Goal: Task Accomplishment & Management: Manage account settings

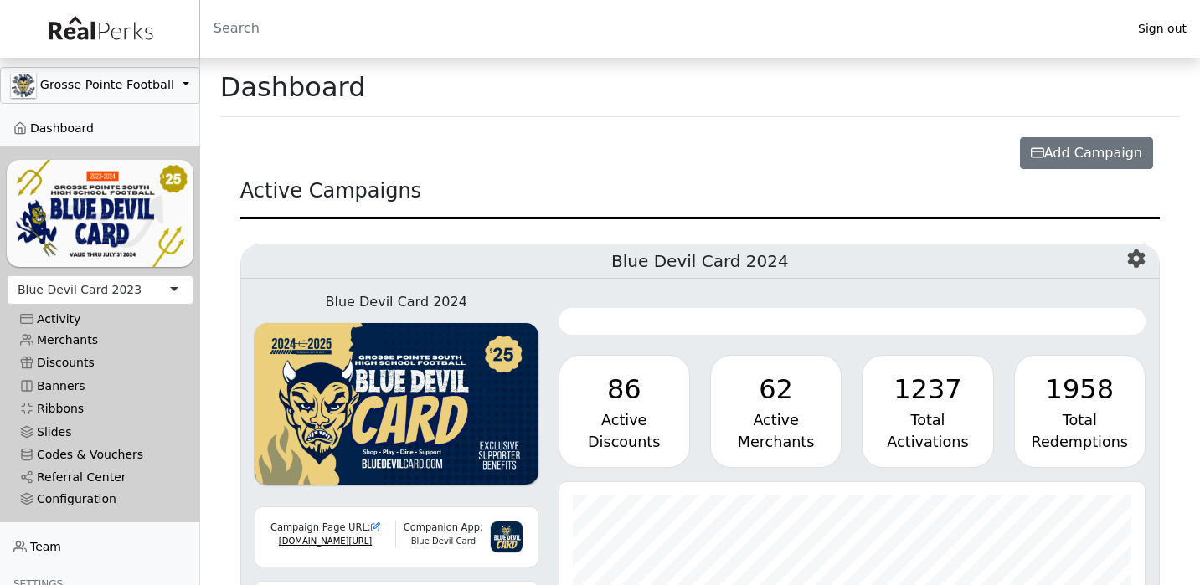
click at [105, 284] on div "Blue Devil Card 2023" at bounding box center [80, 290] width 124 height 18
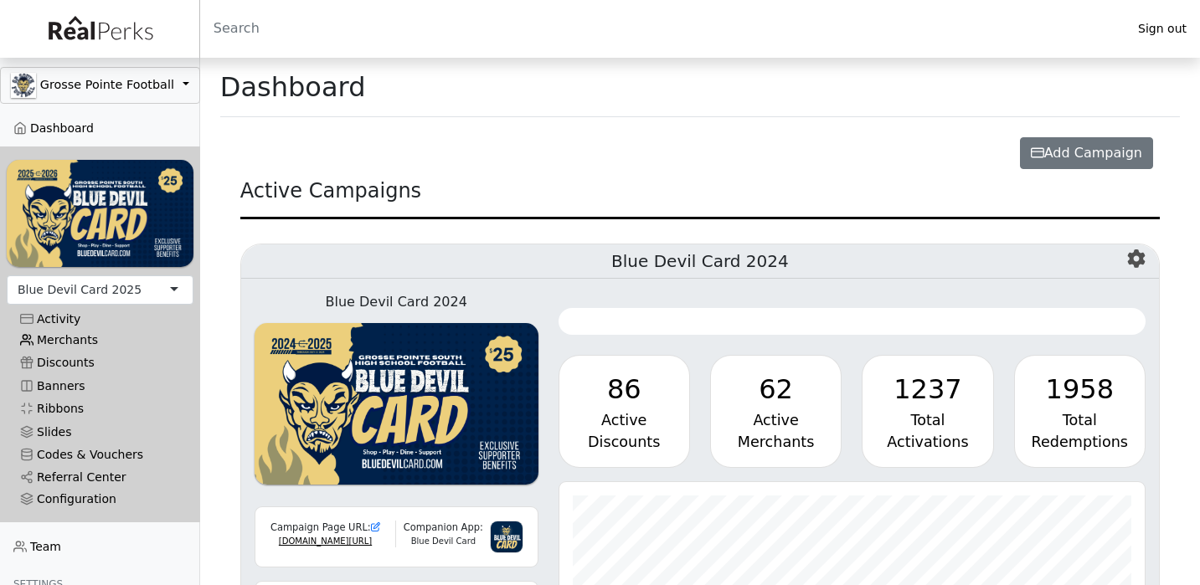
click at [74, 333] on link "Merchants" at bounding box center [100, 340] width 187 height 23
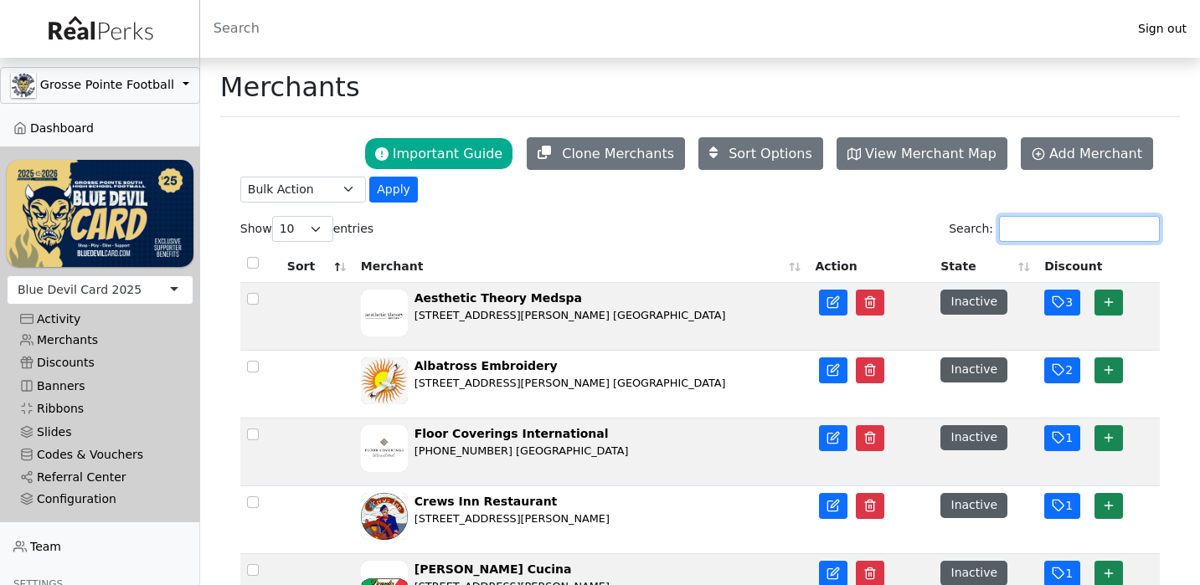
click at [1021, 232] on input "Search:" at bounding box center [1079, 229] width 161 height 26
type input "h"
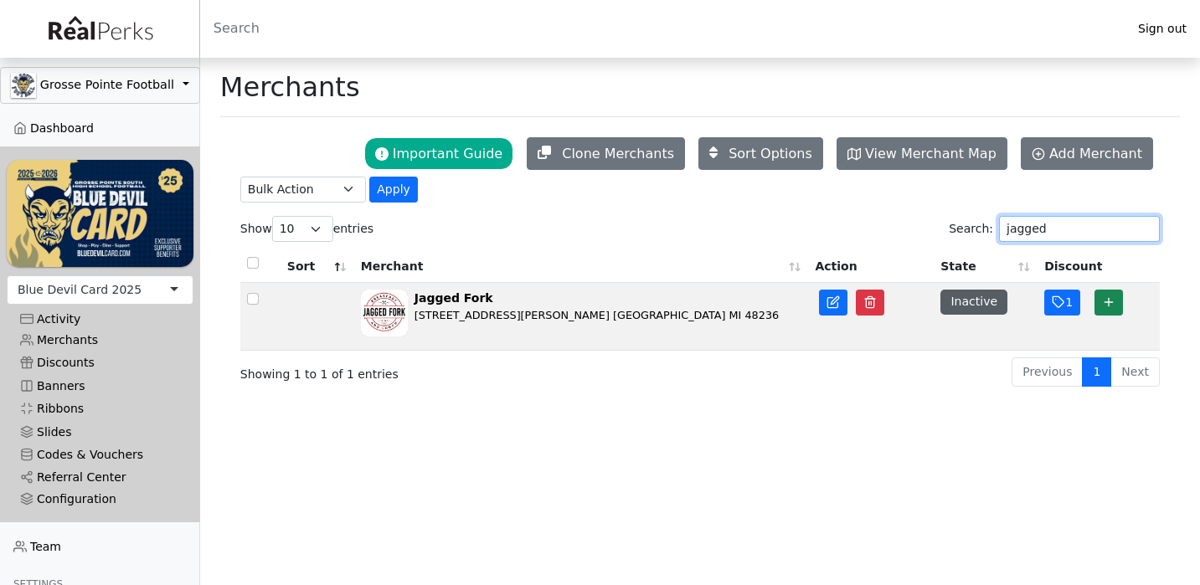
type input "jagged"
click at [1019, 333] on td "Inactive" at bounding box center [985, 317] width 104 height 68
click at [1053, 304] on icon "button" at bounding box center [1057, 302] width 11 height 11
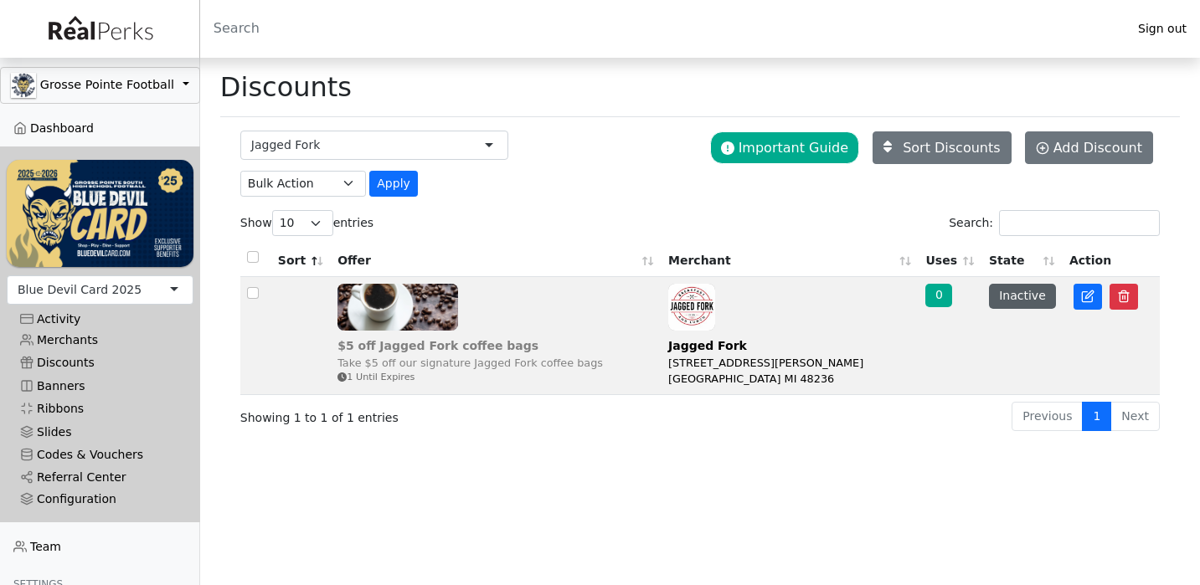
click at [387, 343] on div "$5 off Jagged Fork coffee bags" at bounding box center [469, 346] width 265 height 18
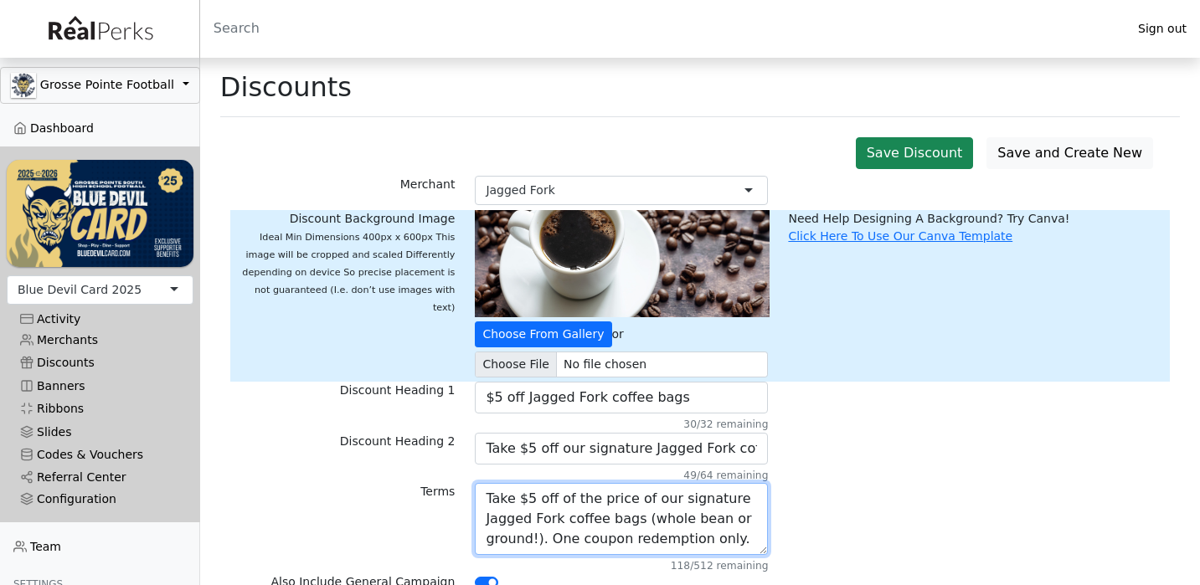
click at [663, 513] on textarea "Take $5 off of the price of our signature Jagged Fork coffee bags (whole bean o…" at bounding box center [621, 519] width 293 height 72
click at [863, 510] on div "Terms Take $5 off of the price of our signature Jagged Fork coffee bags (whole …" at bounding box center [699, 528] width 939 height 90
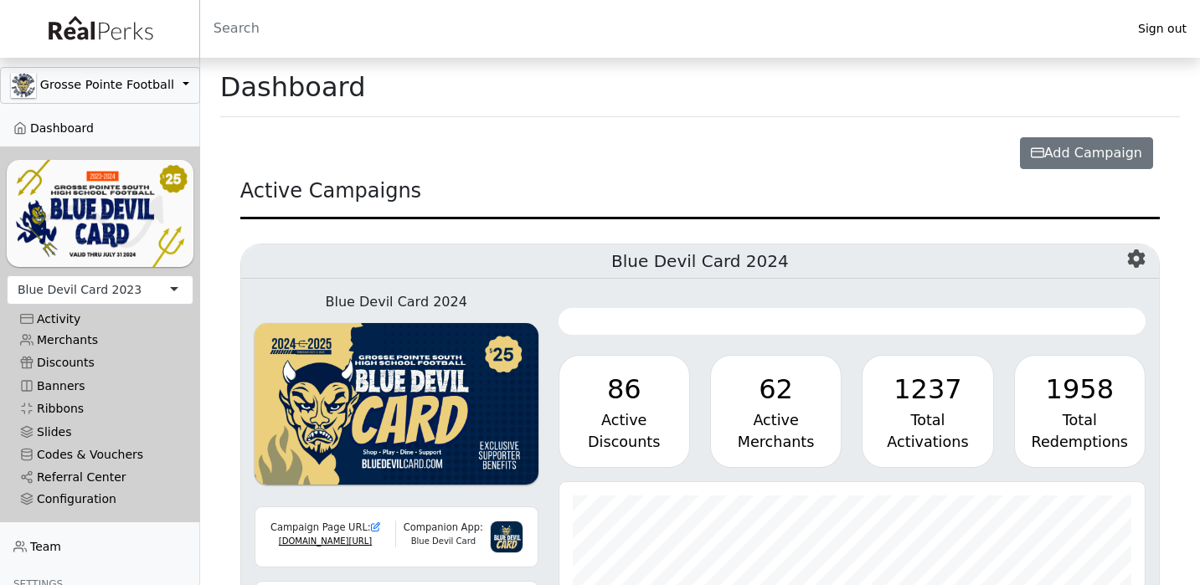
scroll to position [193, 586]
click at [108, 298] on div "Blue Devil Card 2023" at bounding box center [80, 290] width 124 height 18
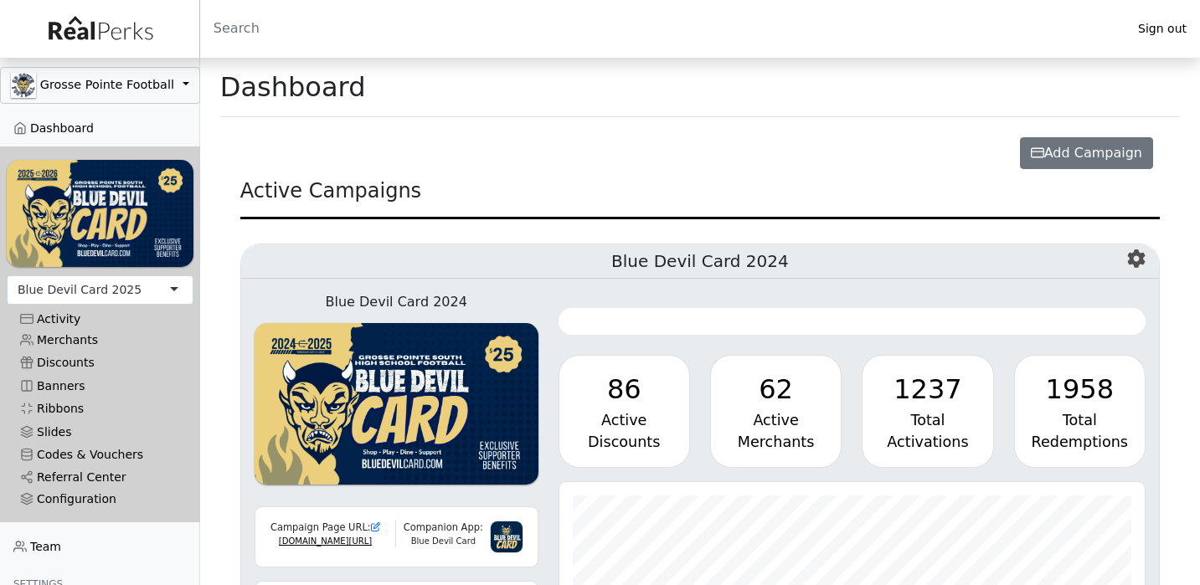
click at [85, 284] on div "Blue Devil Card 2025" at bounding box center [80, 290] width 124 height 18
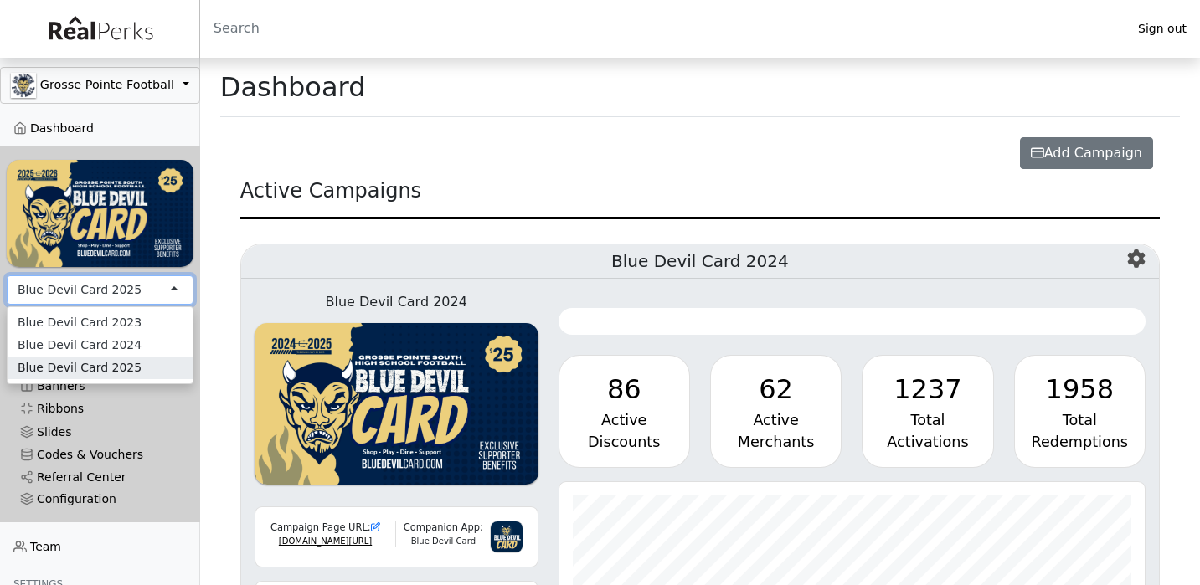
scroll to position [193, 586]
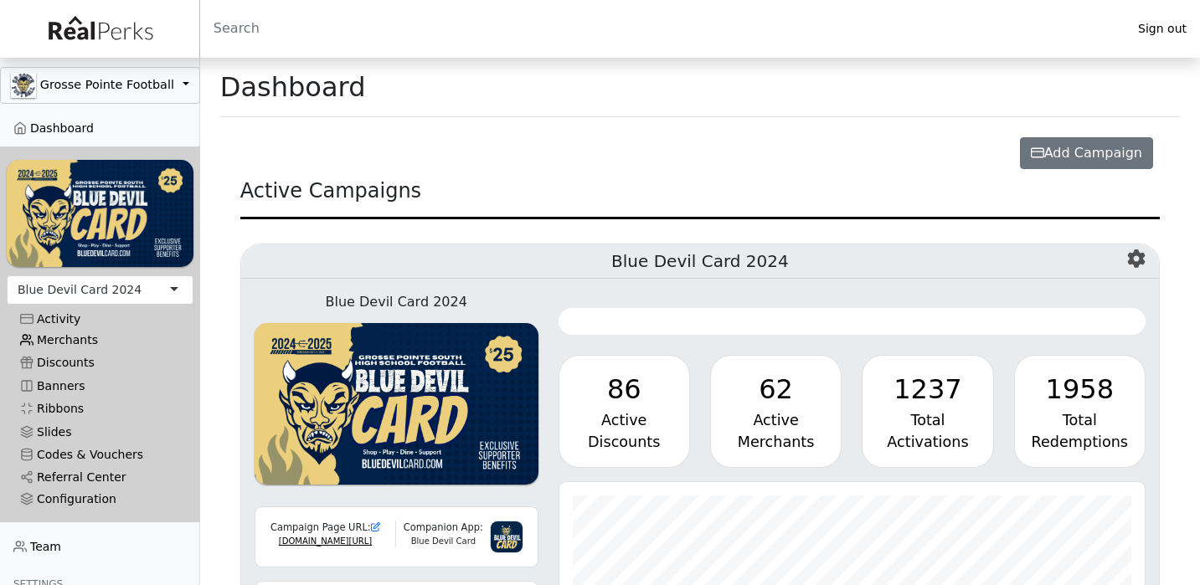
click at [91, 338] on link "Merchants" at bounding box center [100, 340] width 187 height 23
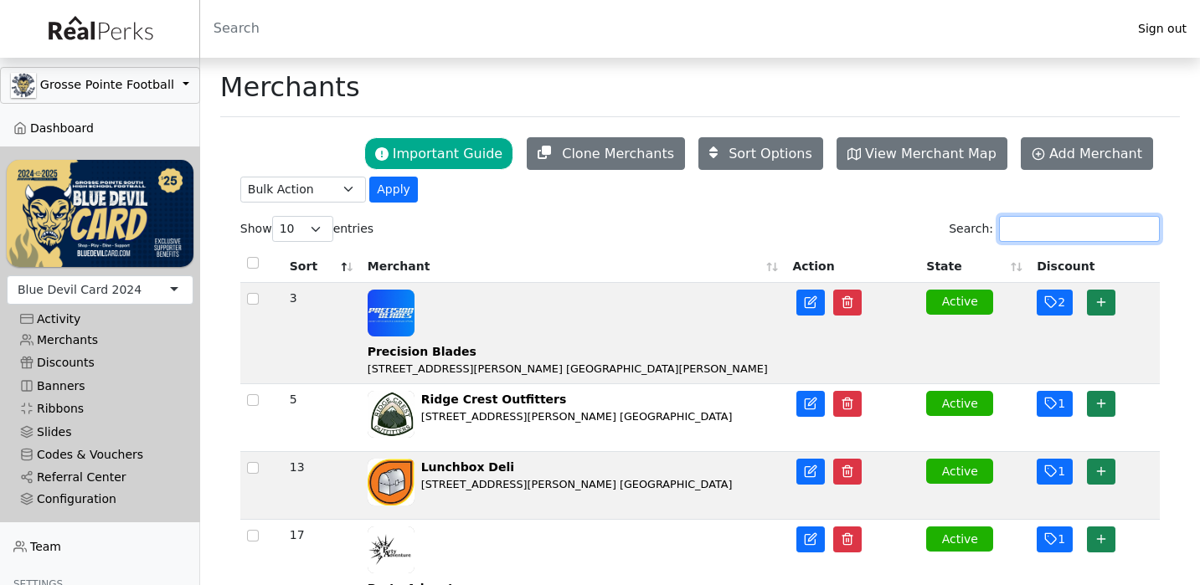
click at [1028, 222] on input "Search:" at bounding box center [1079, 229] width 161 height 26
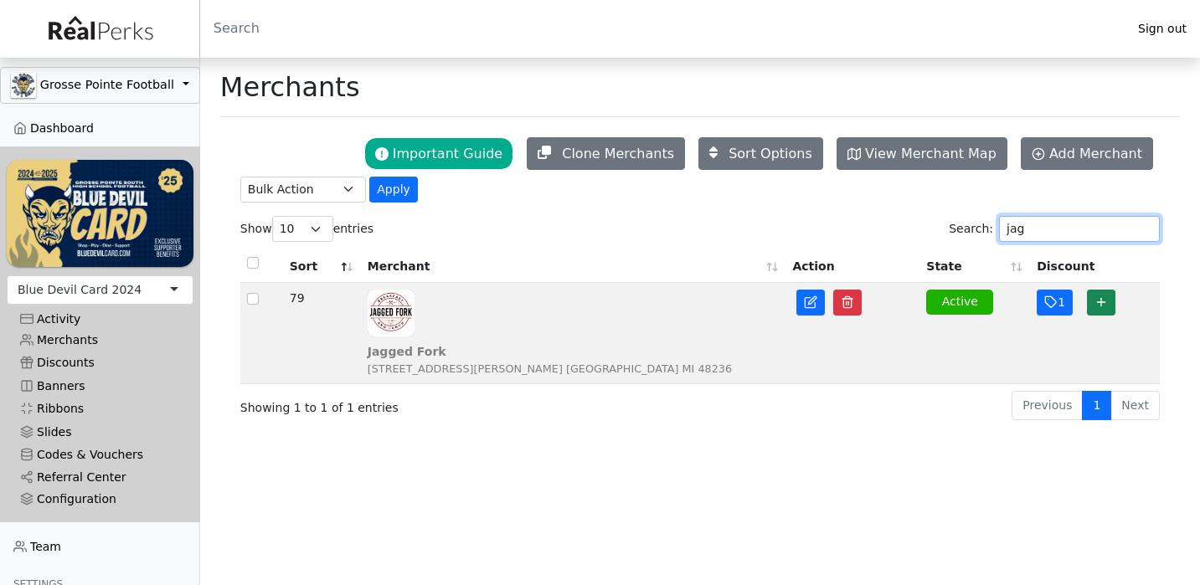
type input "jag"
click at [724, 332] on div "Jagged Fork 18480 Mack Ave. Grosse Pointe Farms MI 48236" at bounding box center [574, 333] width 412 height 87
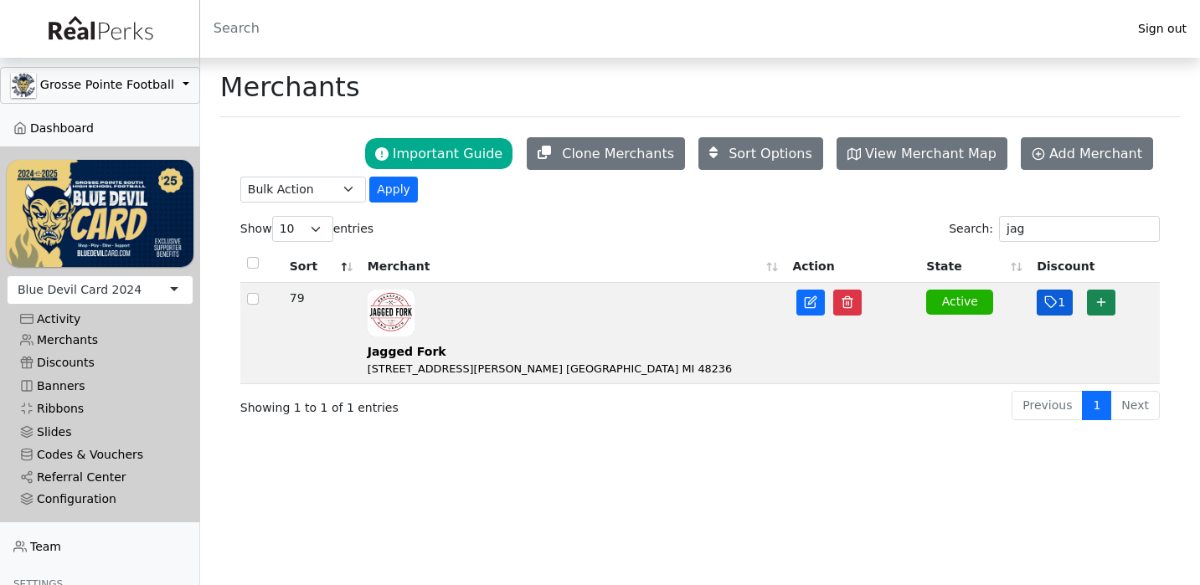
click at [1059, 309] on button "1" at bounding box center [1054, 303] width 36 height 26
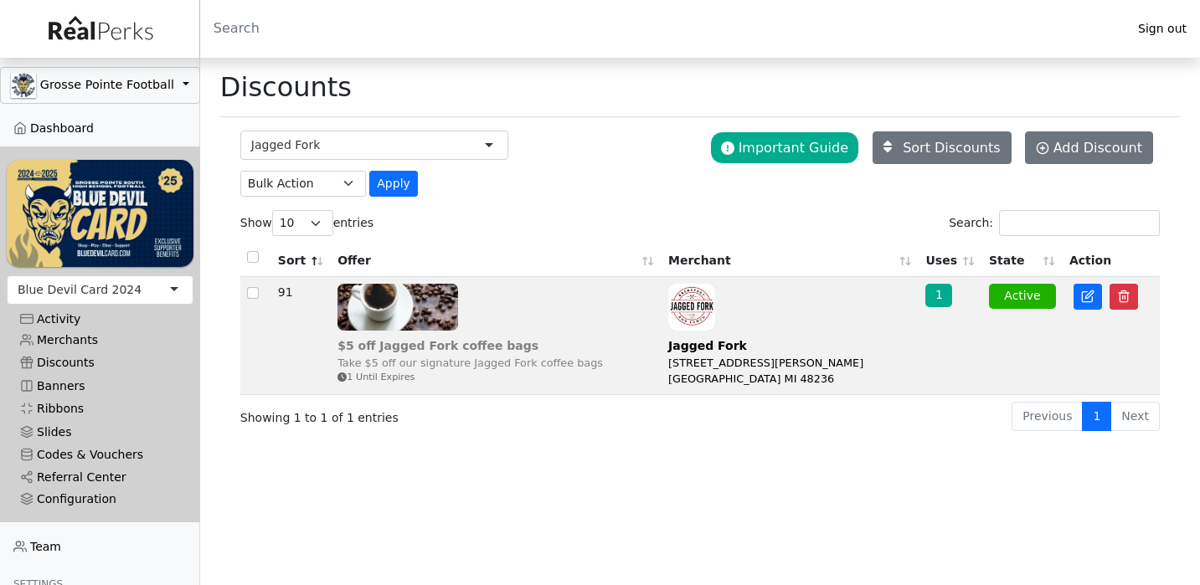
click at [540, 365] on div "Take $5 off our signature Jagged Fork coffee bags" at bounding box center [469, 363] width 265 height 16
click at [1091, 297] on icon at bounding box center [1089, 294] width 8 height 8
click at [58, 339] on link "Merchants" at bounding box center [100, 340] width 187 height 23
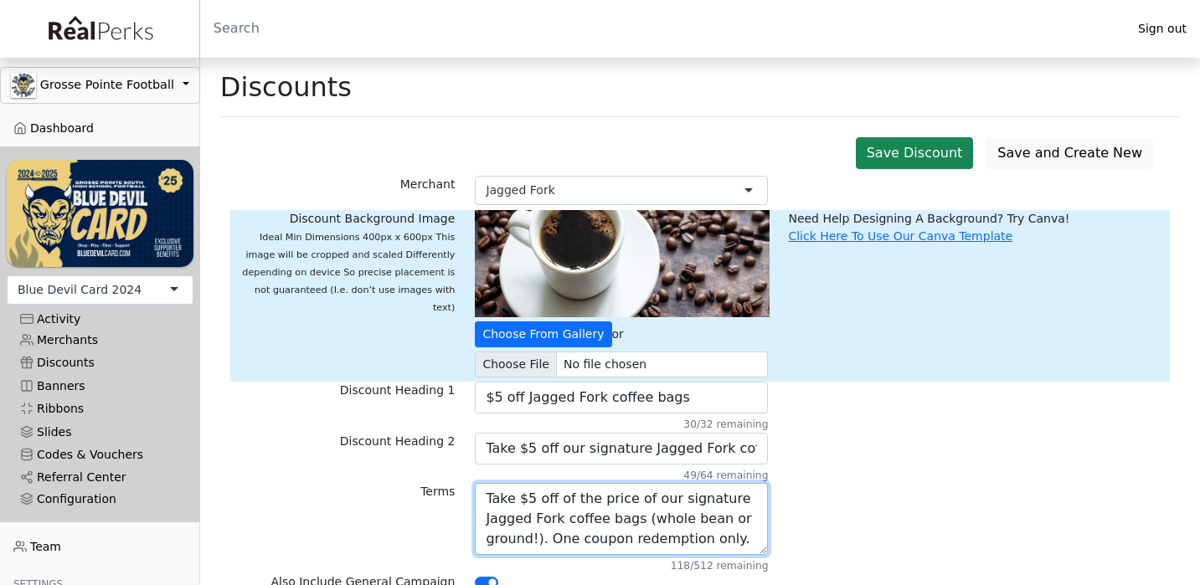
click at [576, 517] on textarea "Take $5 off of the price of our signature Jagged Fork coffee bags (whole bean o…" at bounding box center [621, 519] width 293 height 72
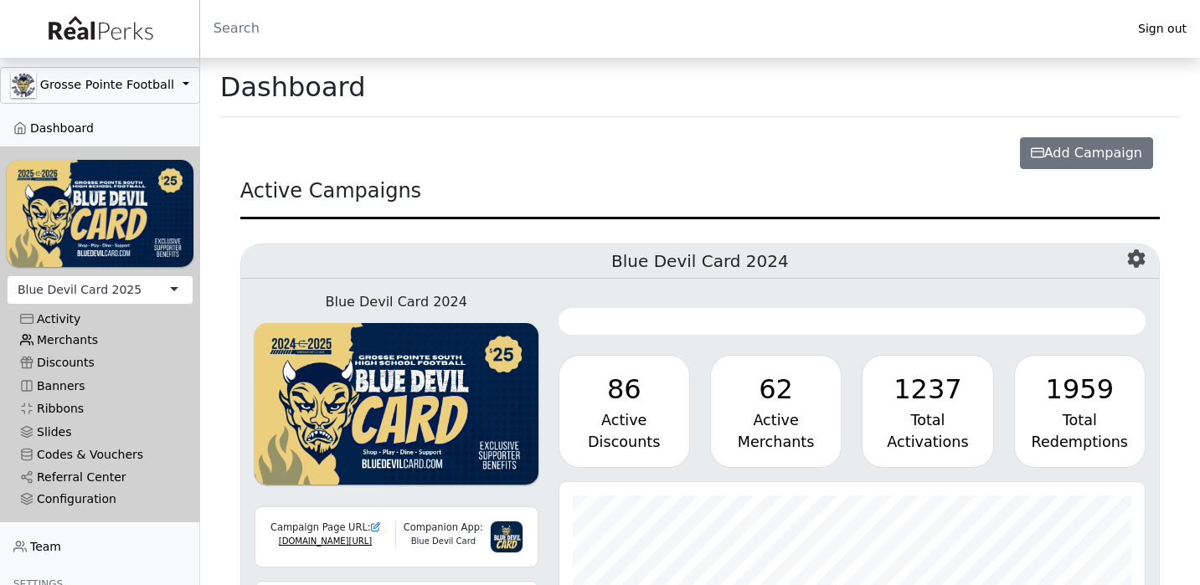
click at [73, 340] on link "Merchants" at bounding box center [100, 340] width 187 height 23
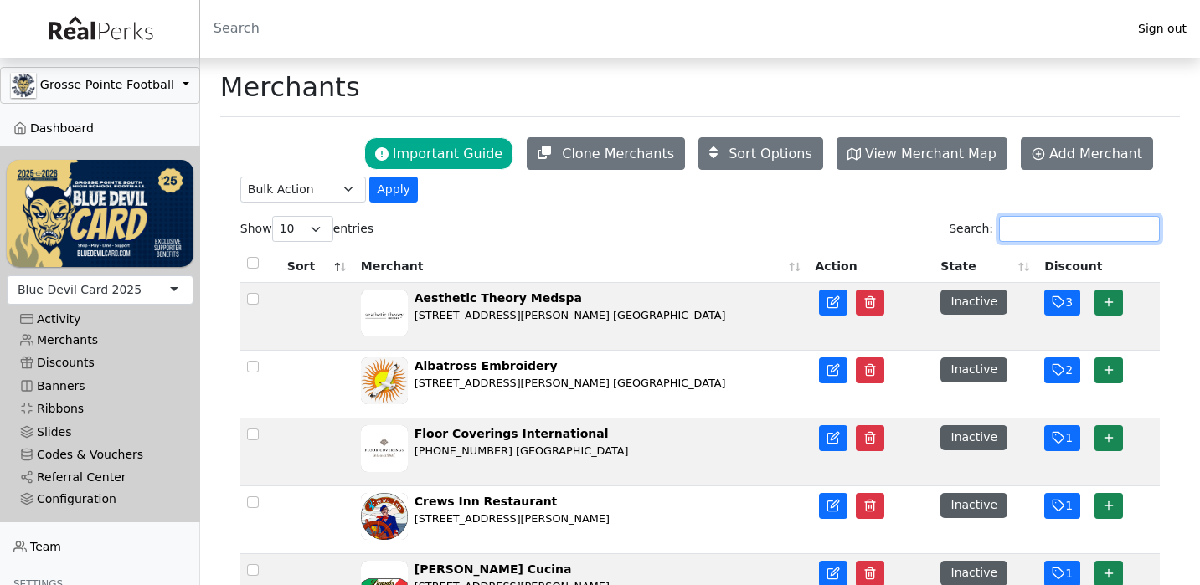
click at [1026, 220] on input "Search:" at bounding box center [1079, 229] width 161 height 26
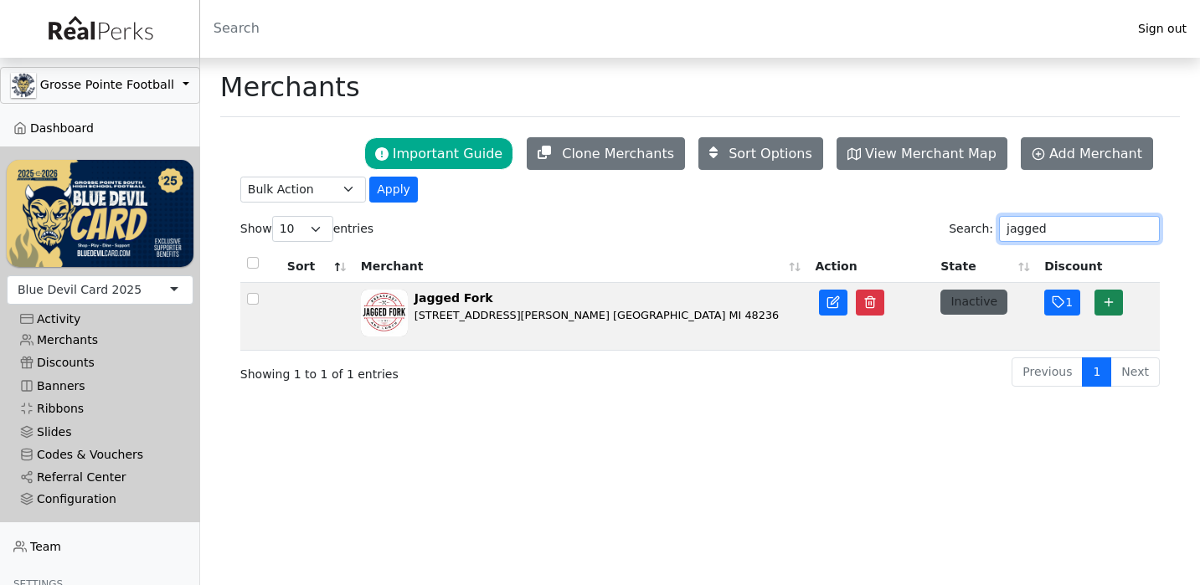
type input "jagged"
click at [972, 305] on button "Inactive" at bounding box center [973, 302] width 67 height 24
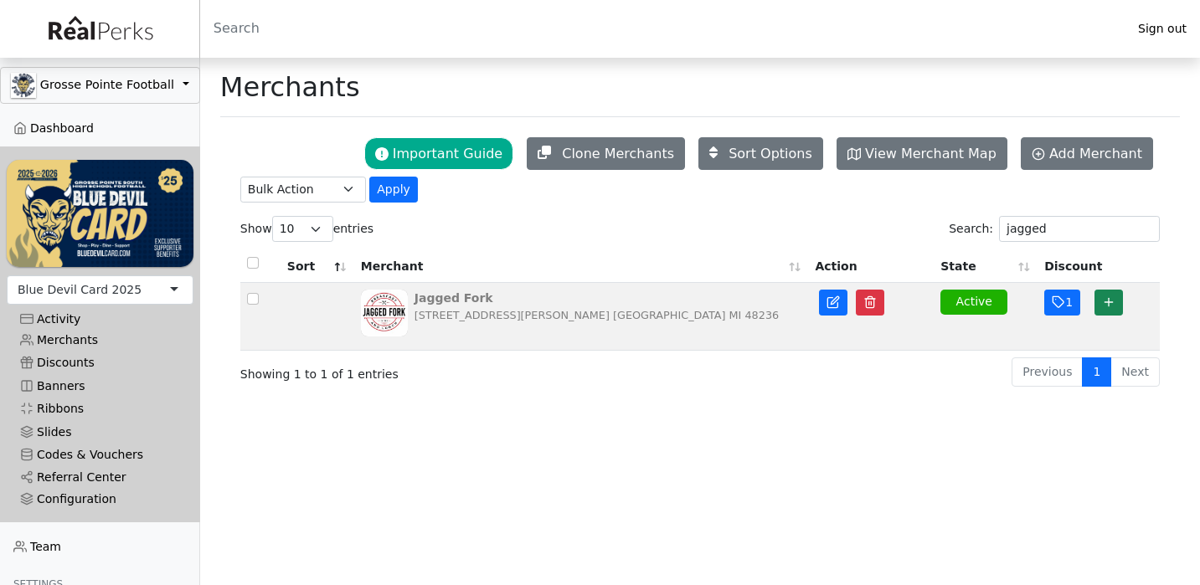
click at [454, 316] on div "[STREET_ADDRESS][PERSON_NAME] [GEOGRAPHIC_DATA] MI 48236" at bounding box center [596, 315] width 364 height 16
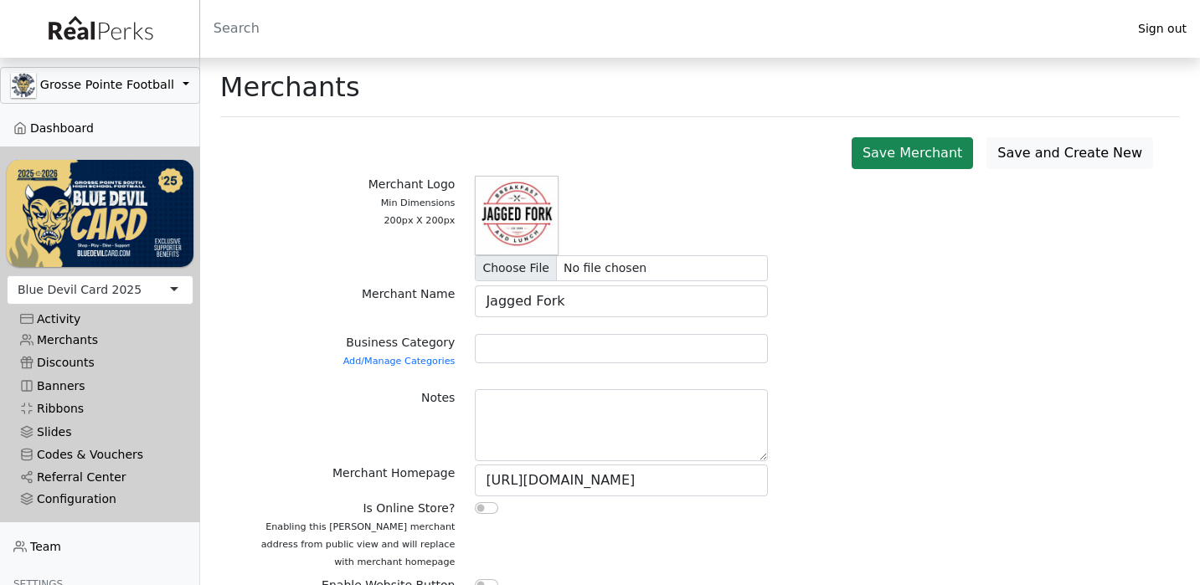
click at [528, 346] on div at bounding box center [621, 348] width 293 height 29
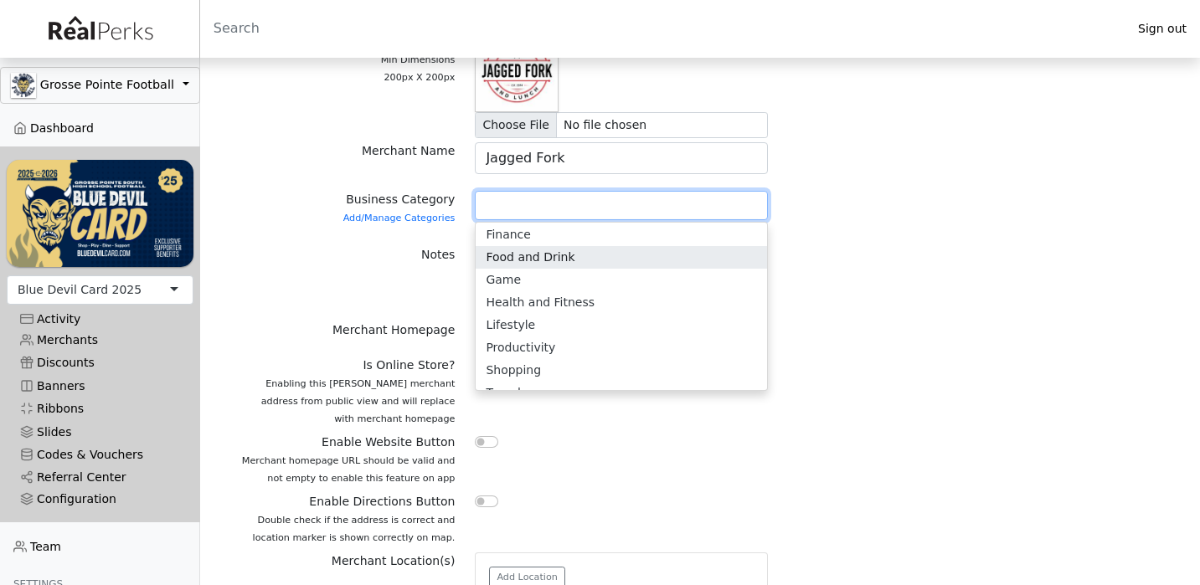
scroll to position [4, 0]
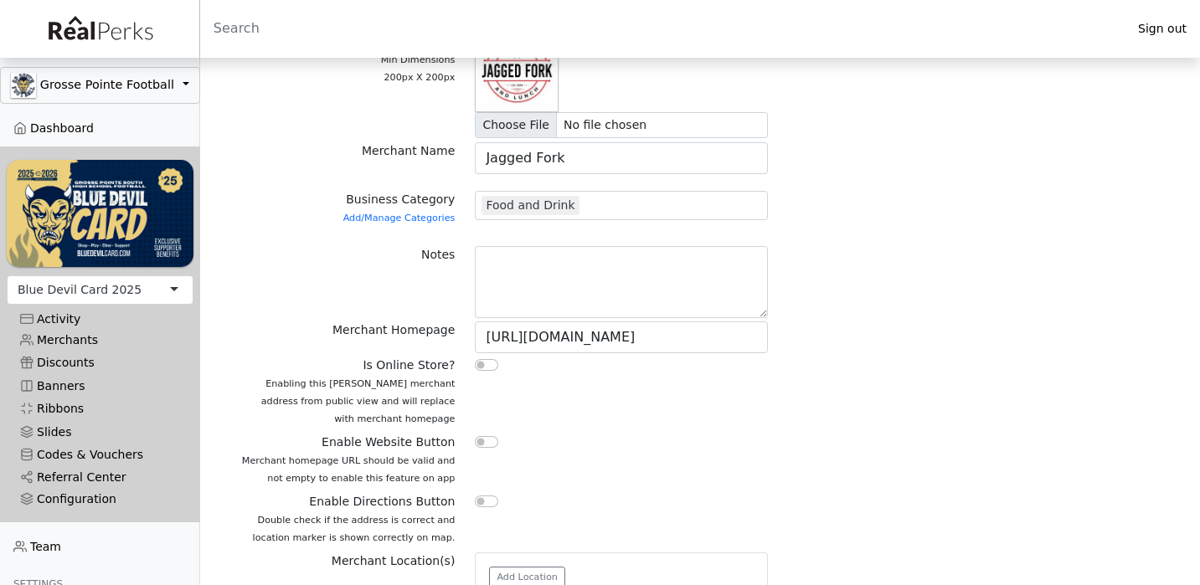
click at [407, 331] on label "Merchant Homepage" at bounding box center [393, 330] width 122 height 18
click at [480, 440] on input "checkbox" at bounding box center [486, 442] width 23 height 12
checkbox input "true"
click at [491, 501] on input "checkbox" at bounding box center [486, 502] width 23 height 12
checkbox input "true"
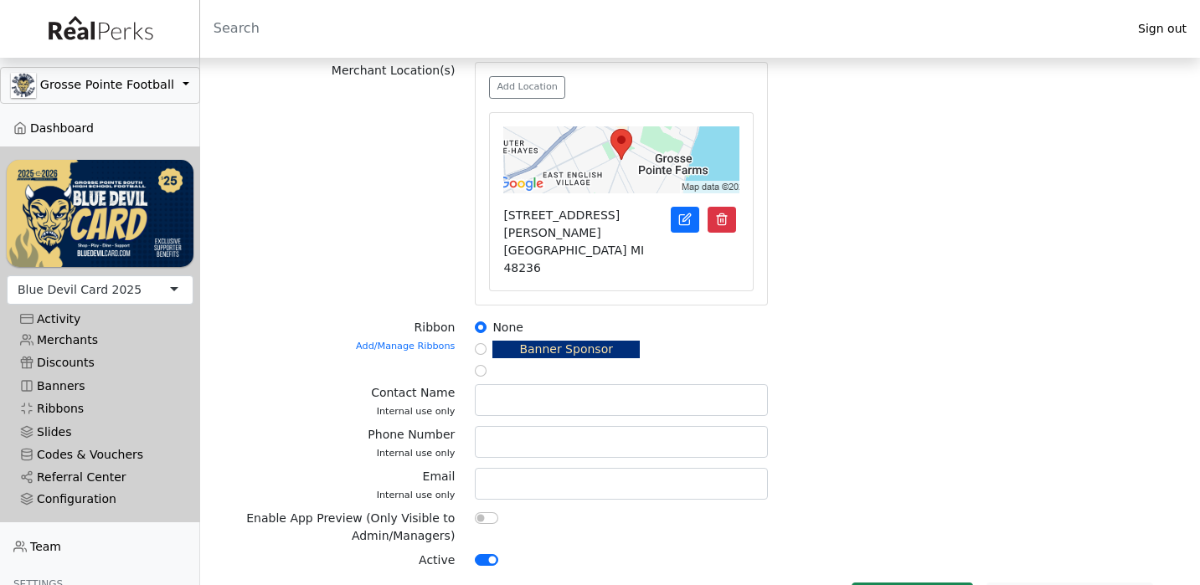
scroll to position [633, 0]
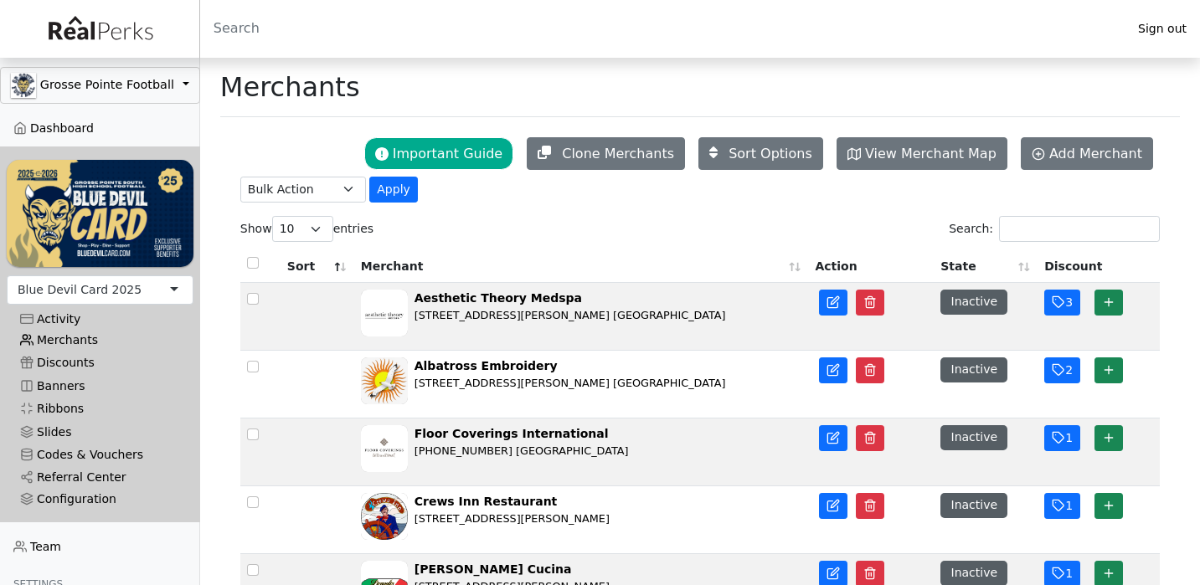
click at [75, 334] on link "Merchants" at bounding box center [100, 340] width 187 height 23
click at [1041, 228] on input "Search:" at bounding box center [1079, 229] width 161 height 26
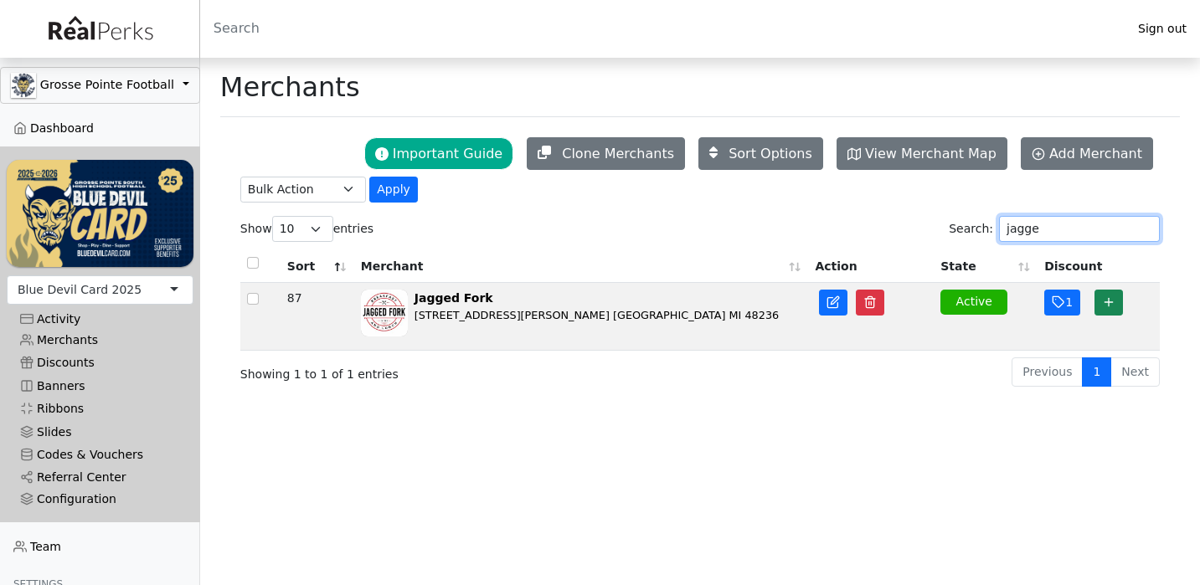
type input "jag"
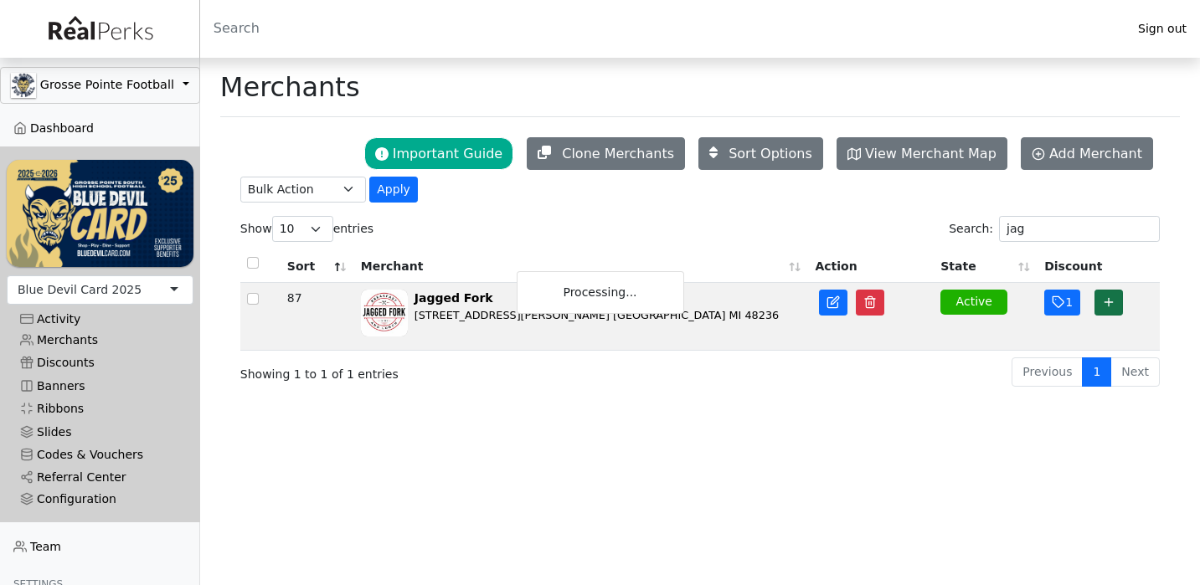
drag, startPoint x: 1029, startPoint y: 261, endPoint x: 1111, endPoint y: 302, distance: 91.7
click at [1111, 302] on icon "button" at bounding box center [1108, 302] width 13 height 13
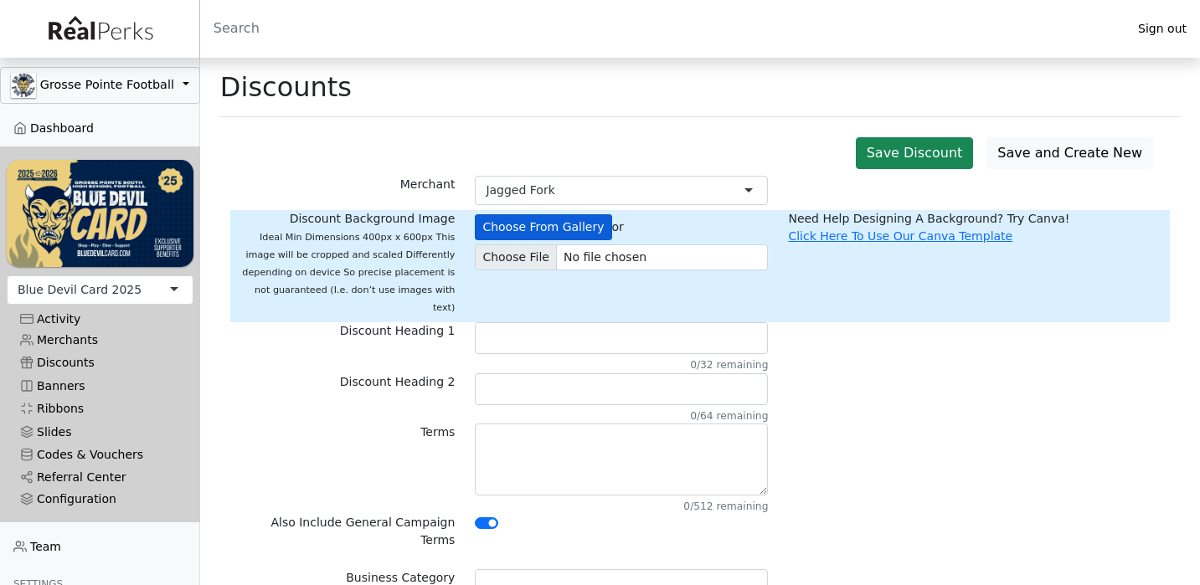
click at [581, 232] on button "Choose From Gallery" at bounding box center [543, 227] width 136 height 26
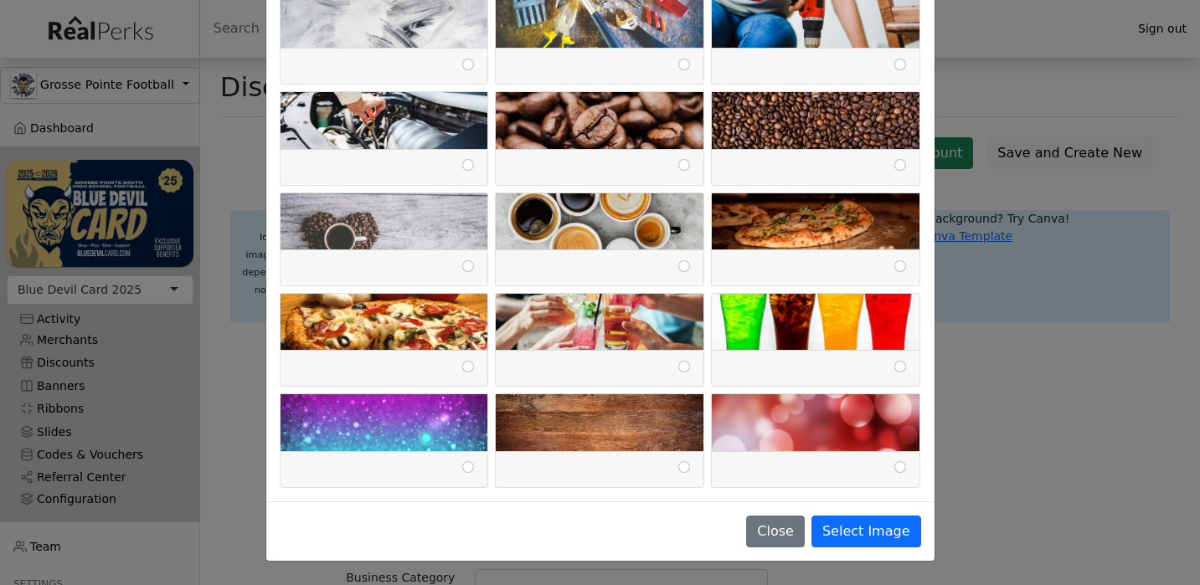
scroll to position [3246, 0]
click at [901, 467] on input "radio" at bounding box center [900, 467] width 12 height 12
radio input "true"
click at [871, 529] on button "Select Image" at bounding box center [866, 532] width 110 height 32
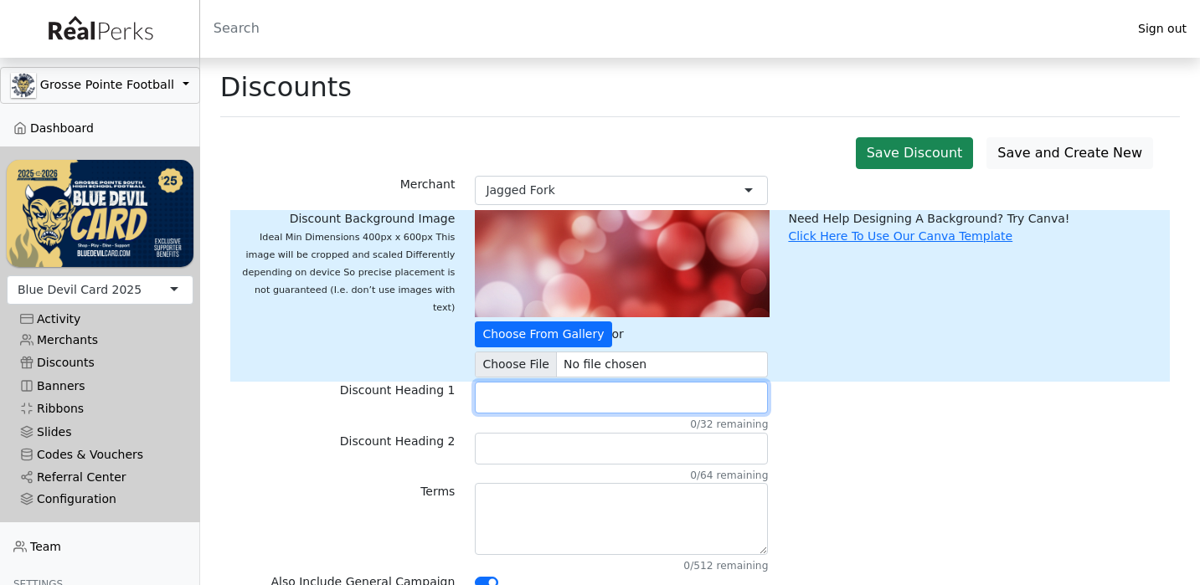
click at [584, 397] on input "text" at bounding box center [621, 398] width 293 height 32
type input "COMING SOON"
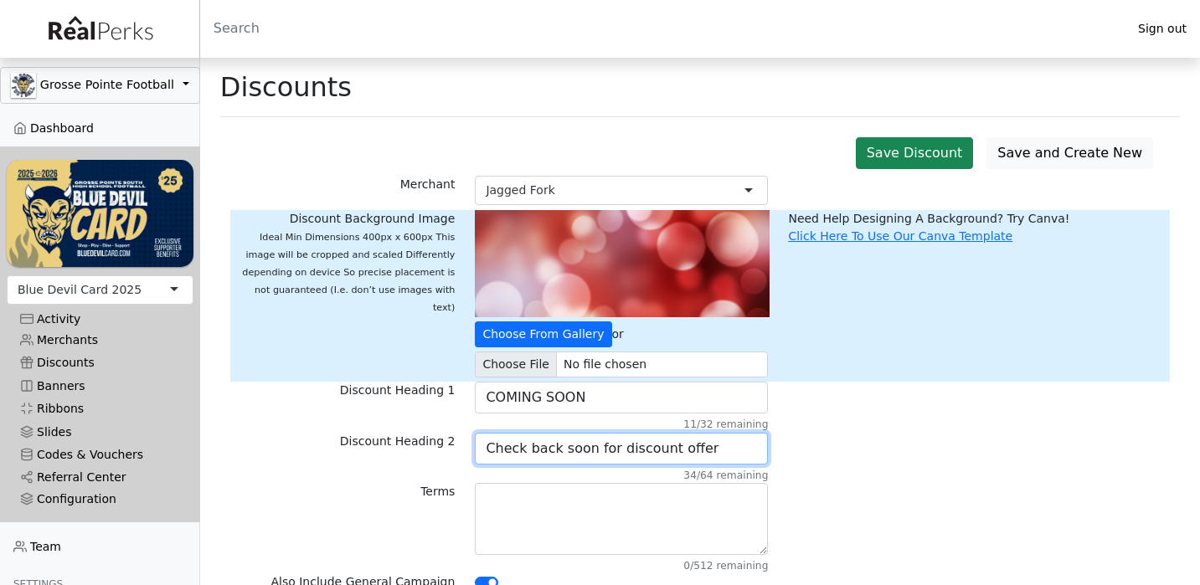
type input "Check back soon for discount offer"
click at [933, 434] on div "Discount Heading 2 Check back soon for discount offer 34/64 remaining" at bounding box center [699, 458] width 939 height 50
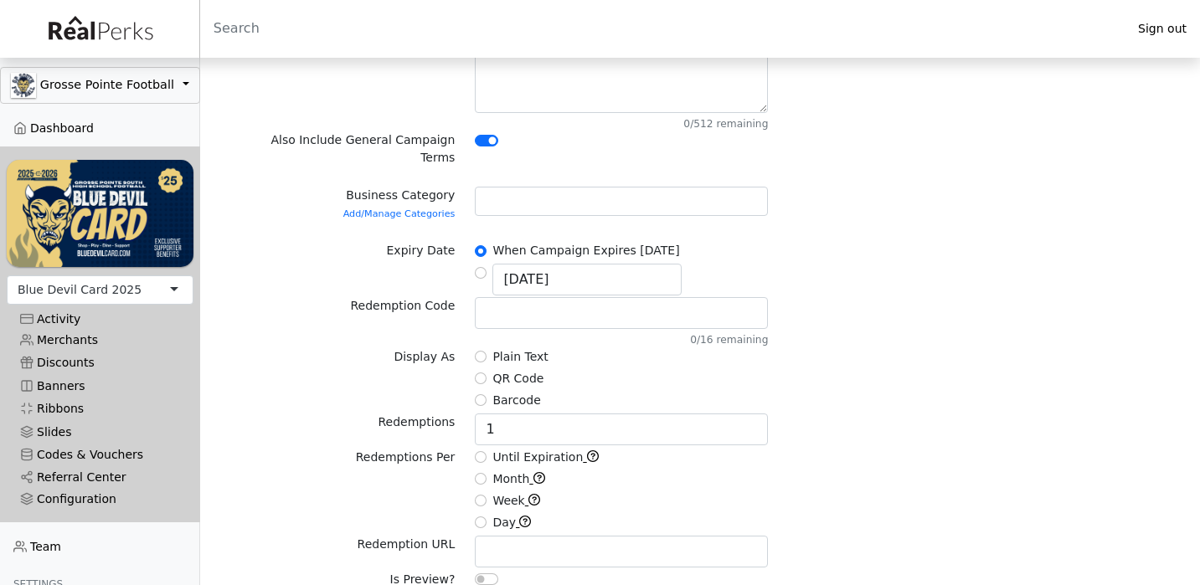
scroll to position [451, 0]
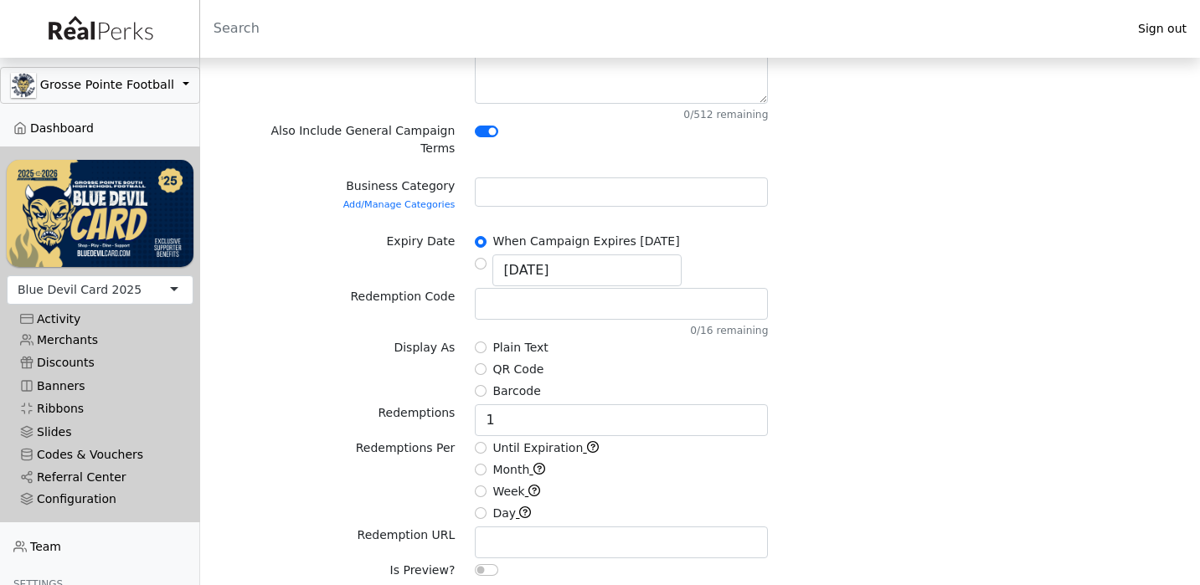
click at [478, 442] on input "Until Expiration" at bounding box center [481, 448] width 12 height 12
radio input "true"
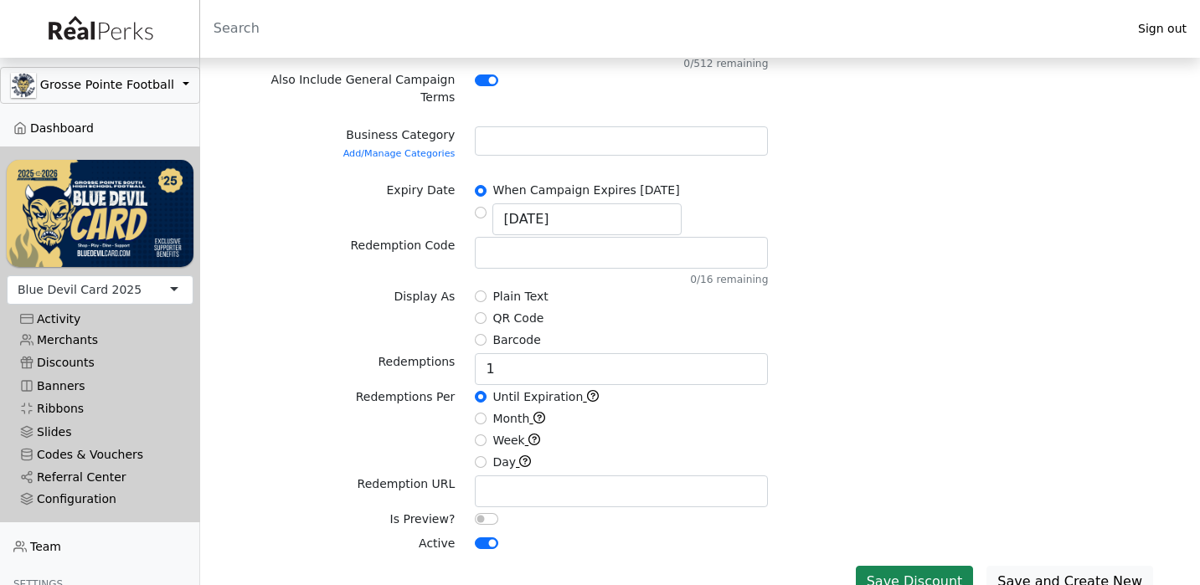
scroll to position [501, 0]
click at [604, 102] on form "Merchant Jagged Fork Jagged Fork 313 Lacrosse Aesthetic Theory Medspa Albatross…" at bounding box center [699, 117] width 919 height 886
click at [598, 127] on div at bounding box center [621, 141] width 293 height 29
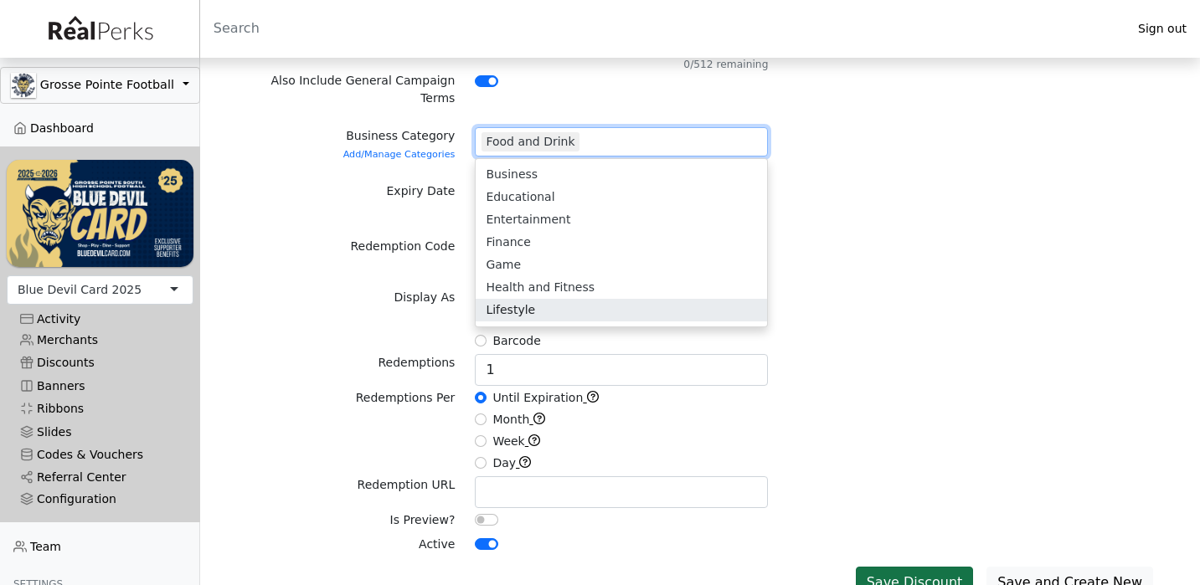
click at [929, 567] on button "Save Discount" at bounding box center [915, 583] width 118 height 32
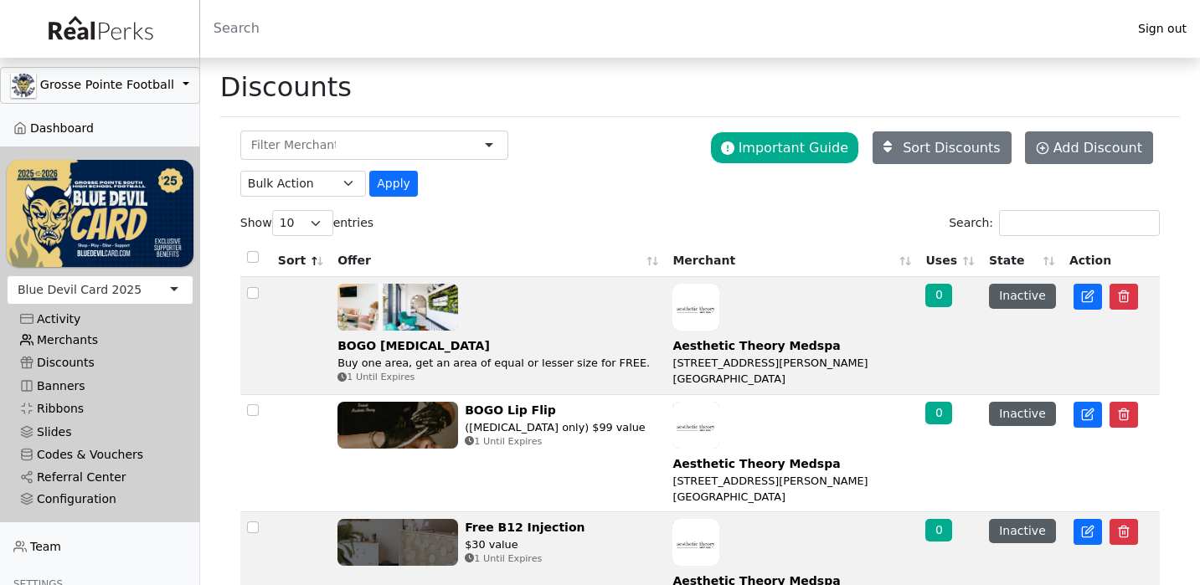
click at [77, 333] on link "Merchants" at bounding box center [100, 340] width 187 height 23
